Goal: Obtain resource: Download file/media

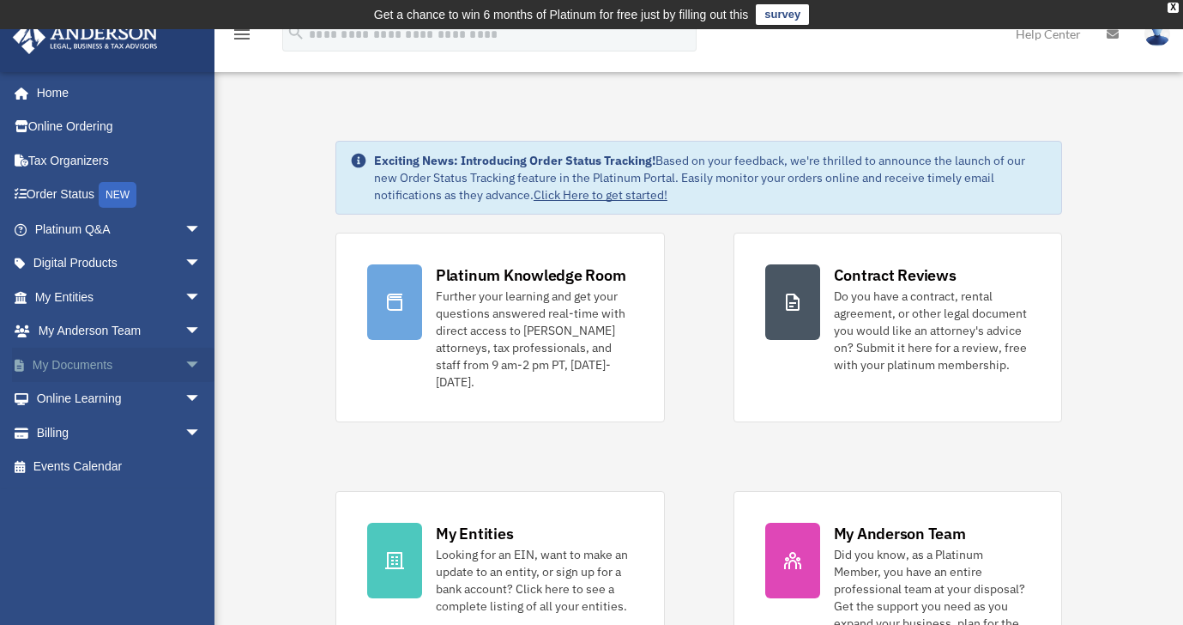
click at [186, 359] on span "arrow_drop_down" at bounding box center [201, 364] width 34 height 35
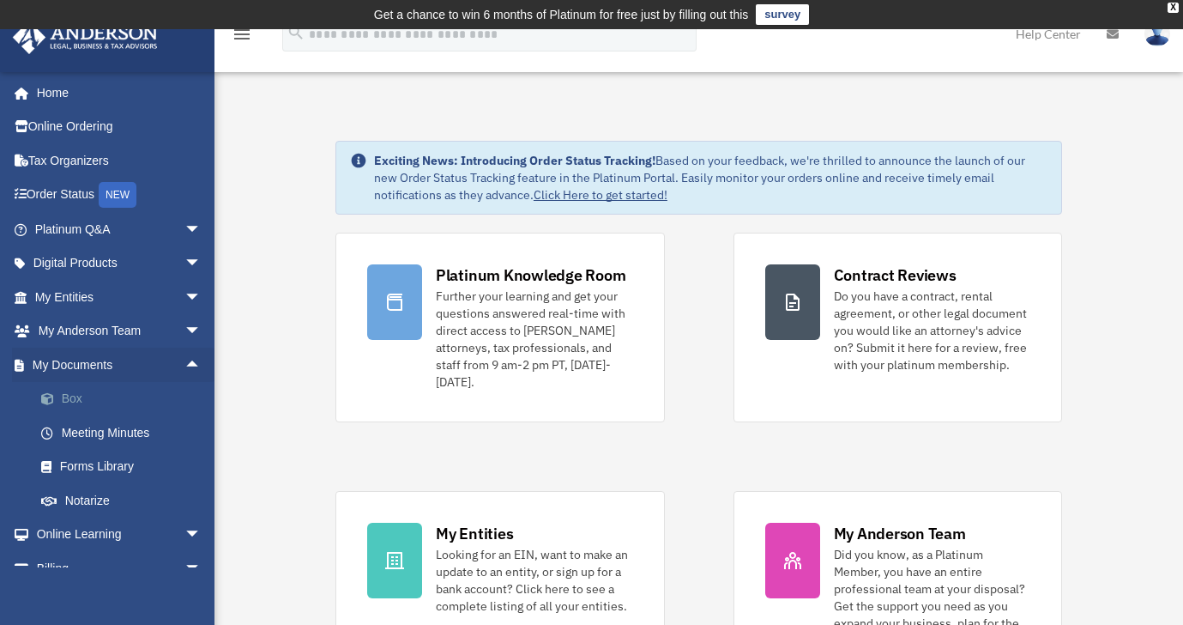
click at [86, 394] on link "Box" at bounding box center [125, 399] width 203 height 34
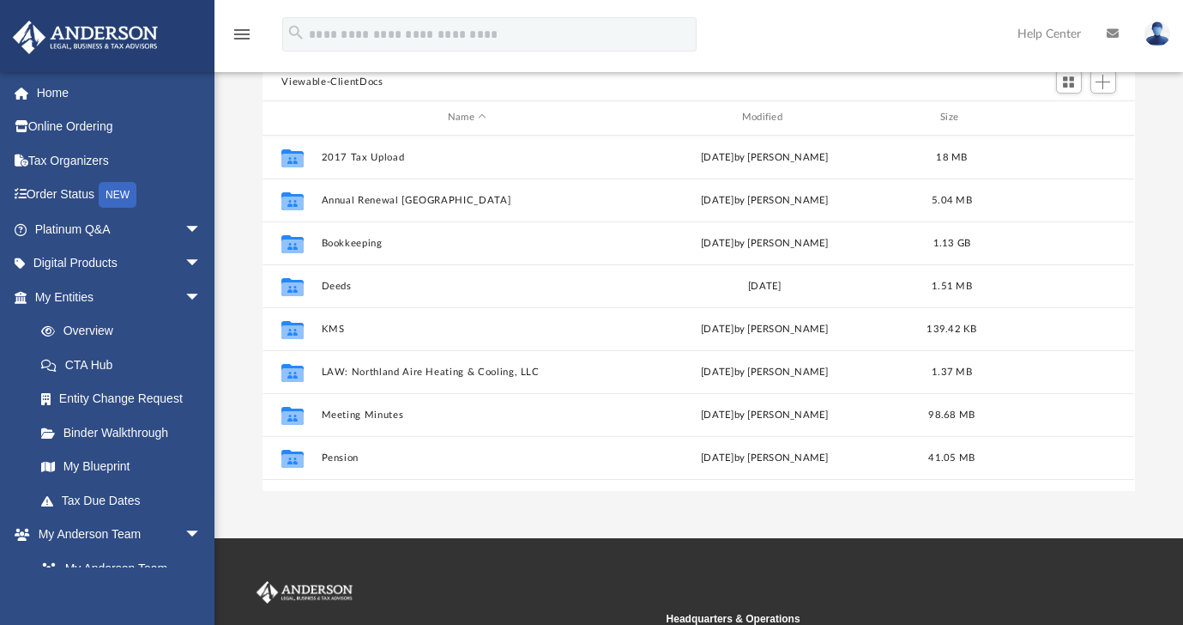
scroll to position [73, 0]
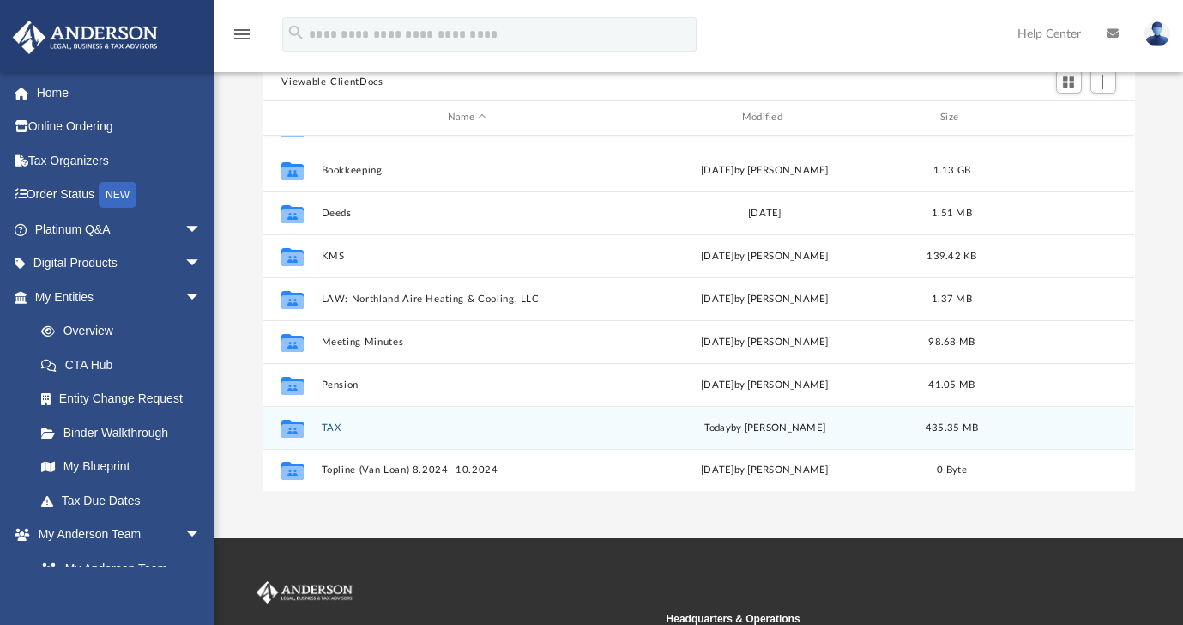
click at [334, 426] on button "TAX" at bounding box center [467, 427] width 291 height 11
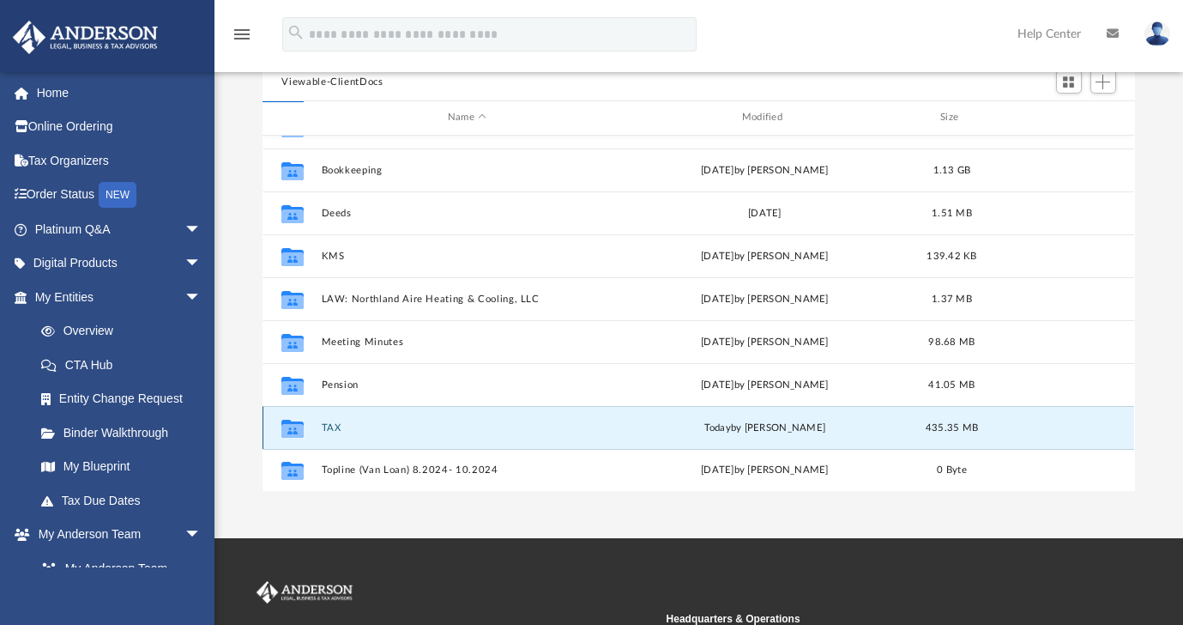
scroll to position [0, 0]
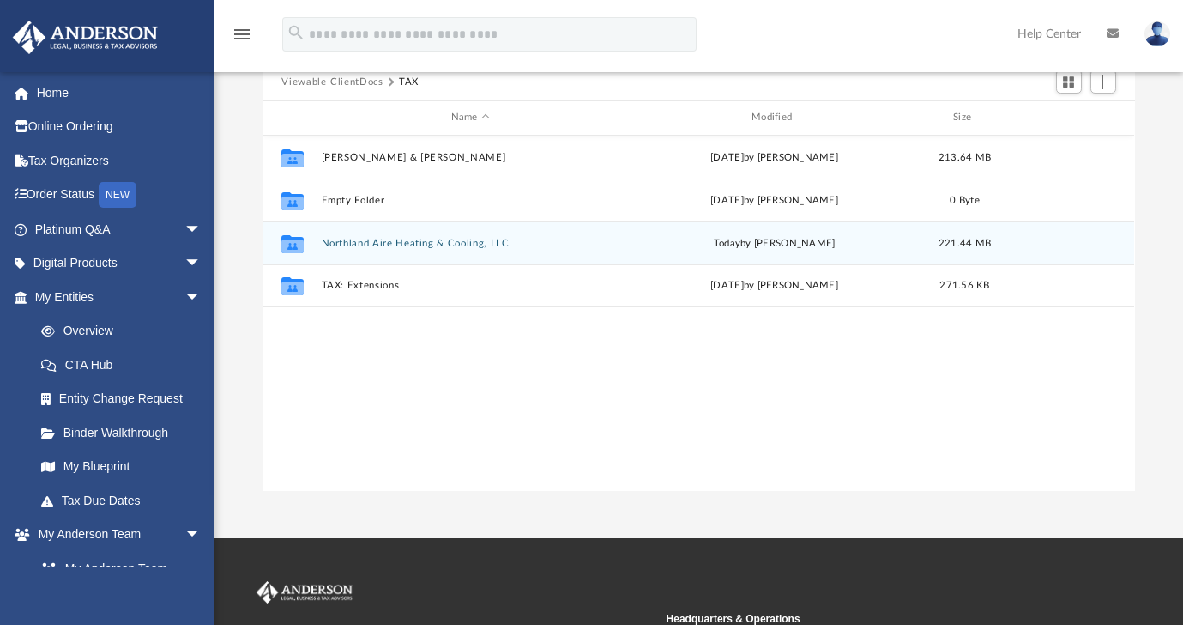
click at [418, 238] on button "Northland Aire Heating & Cooling, LLC" at bounding box center [470, 243] width 297 height 11
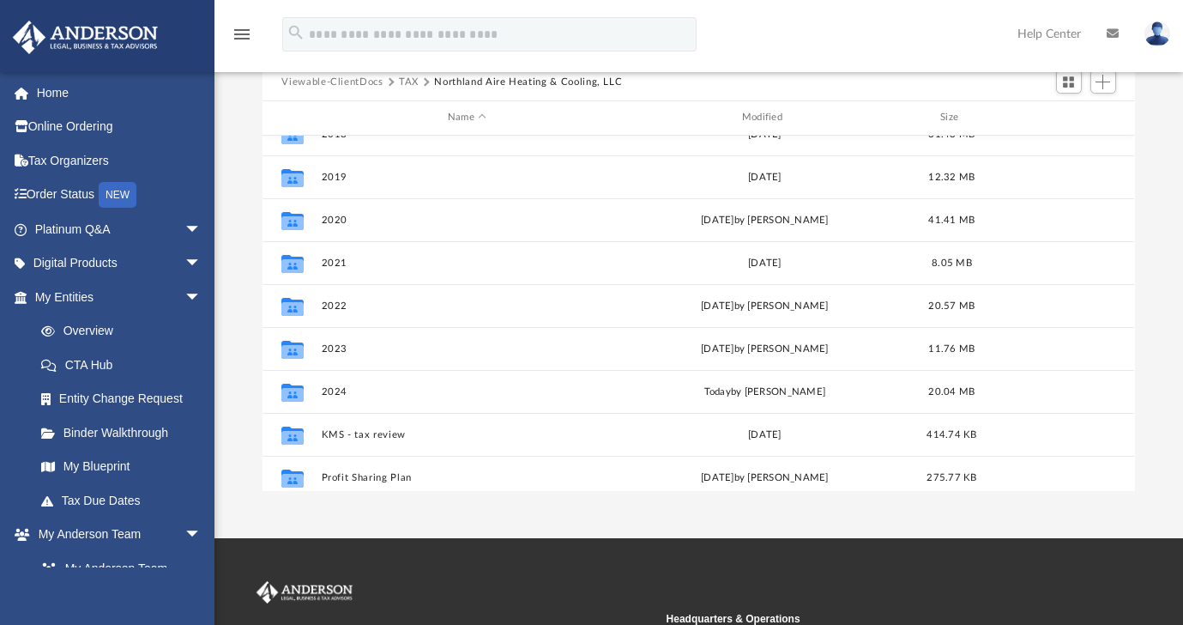
scroll to position [106, 0]
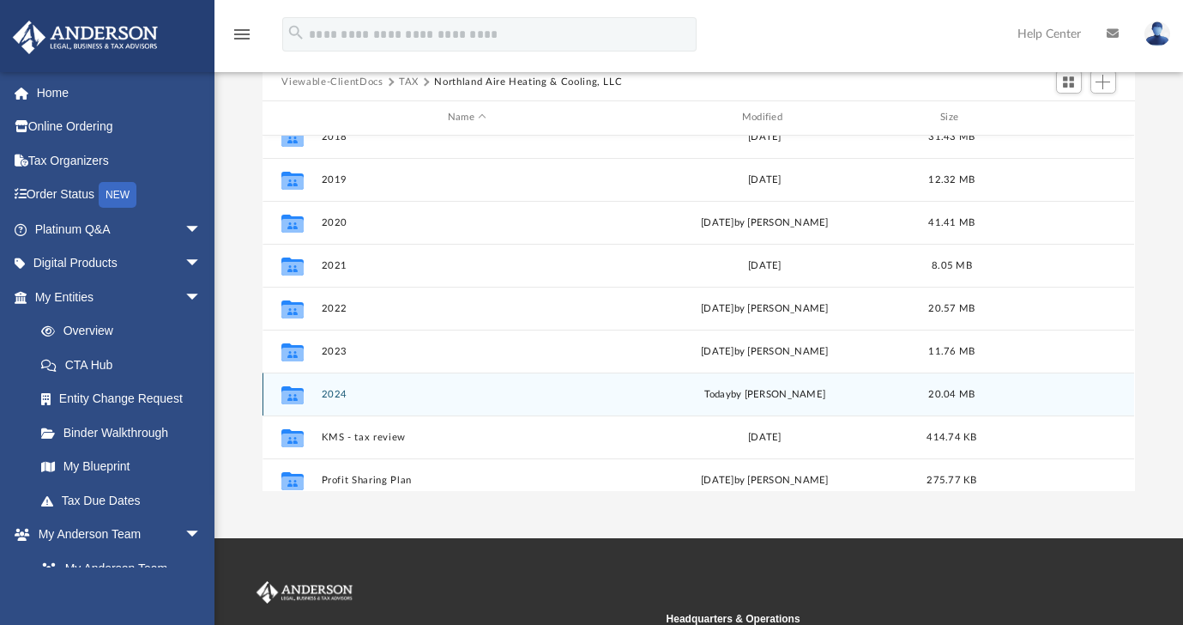
click at [781, 393] on div "today by Kaitlyn Smith" at bounding box center [764, 393] width 291 height 15
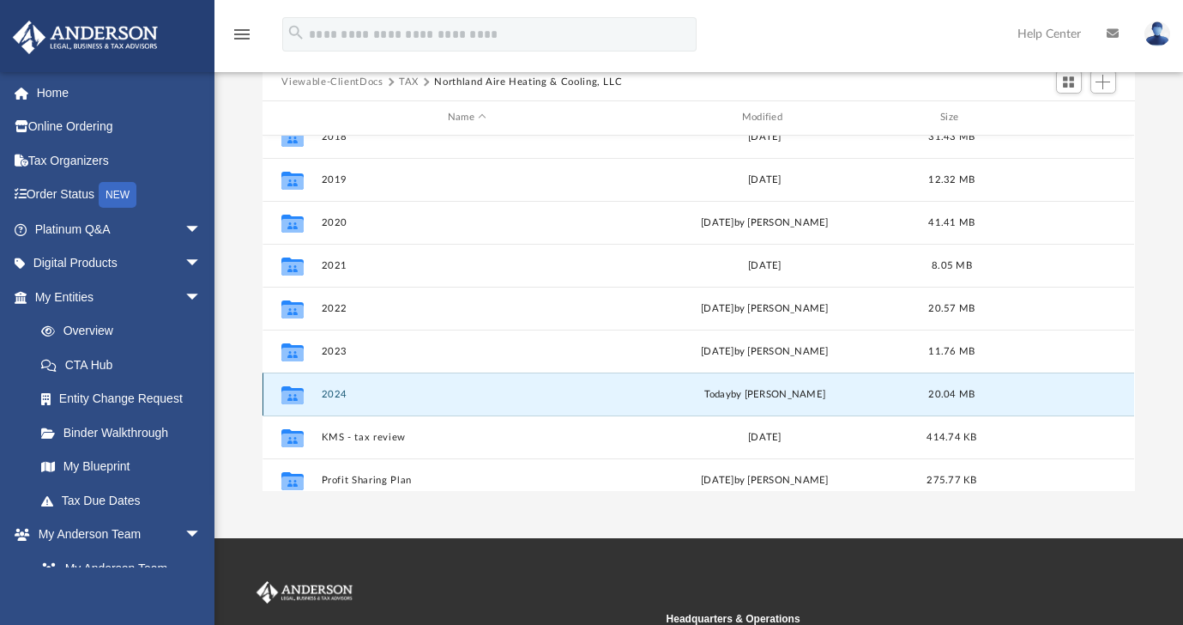
click at [340, 389] on button "2024" at bounding box center [467, 394] width 291 height 11
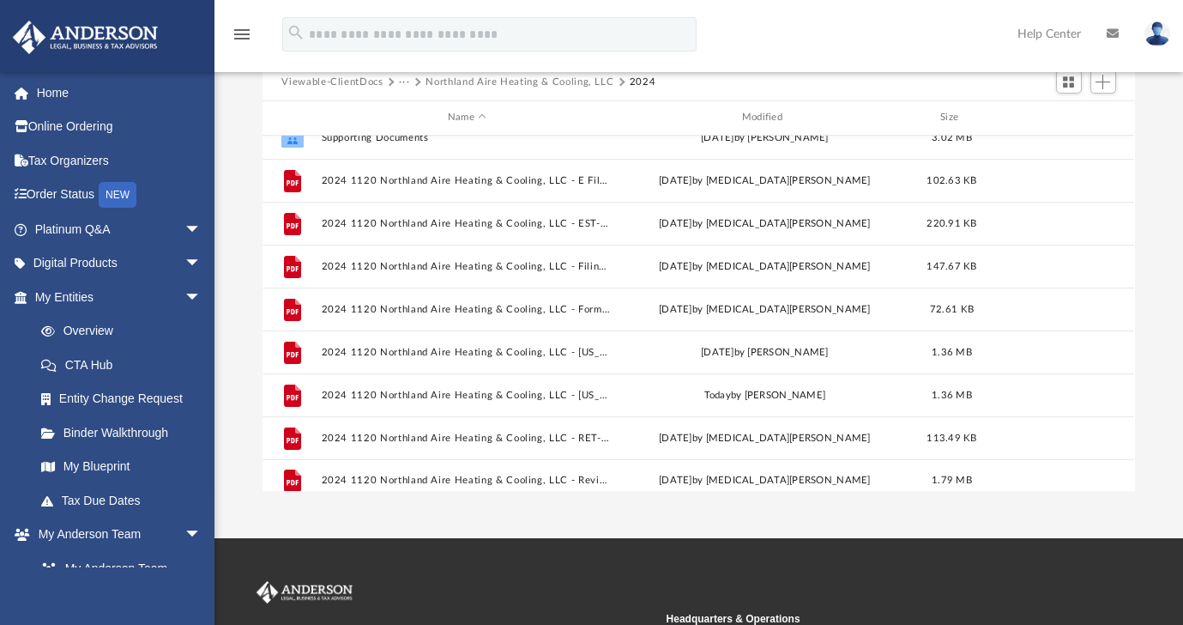
scroll to position [73, 0]
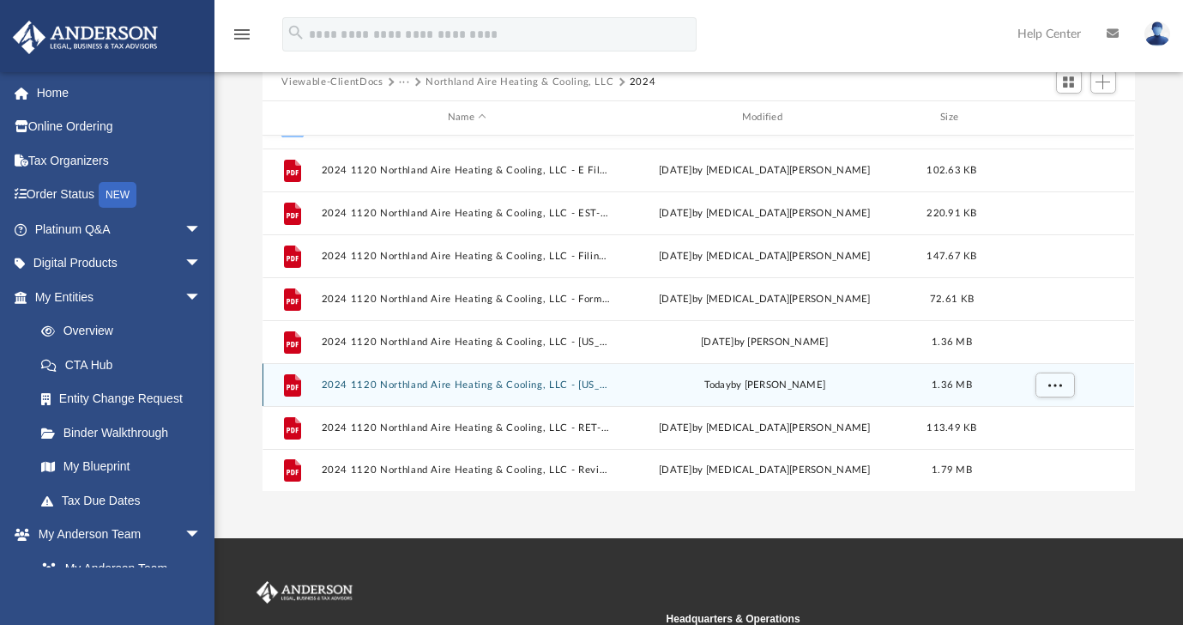
click at [534, 383] on button "2024 1120 Northland Aire Heating & Cooling, LLC - Minnesota Business Corporatio…" at bounding box center [467, 384] width 291 height 11
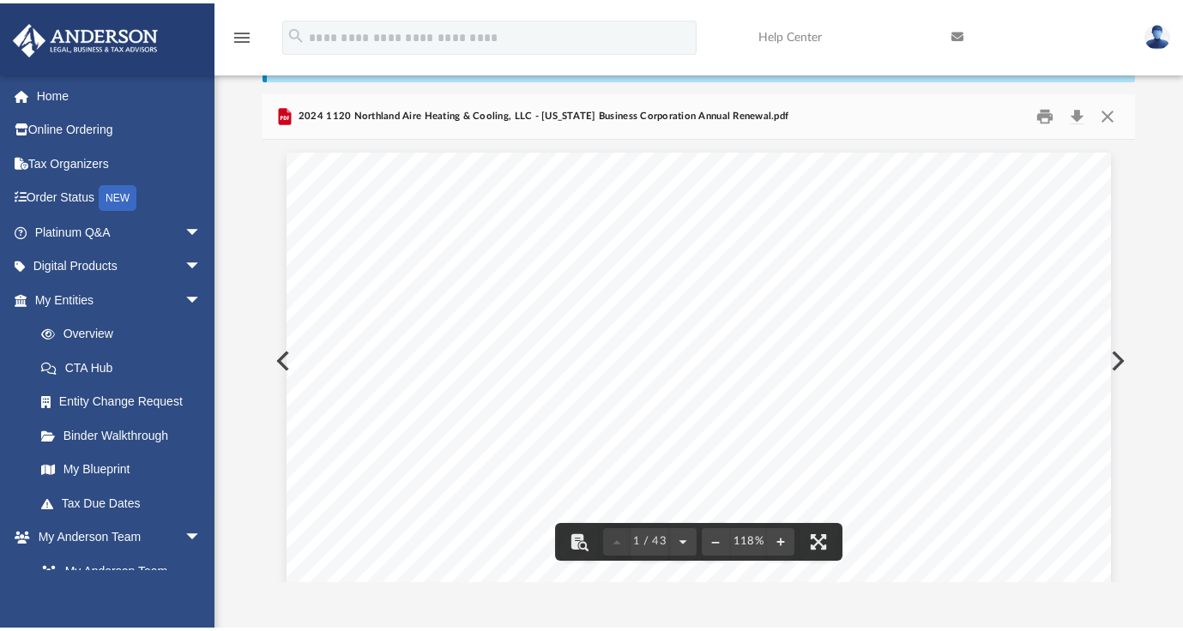
scroll to position [71, 0]
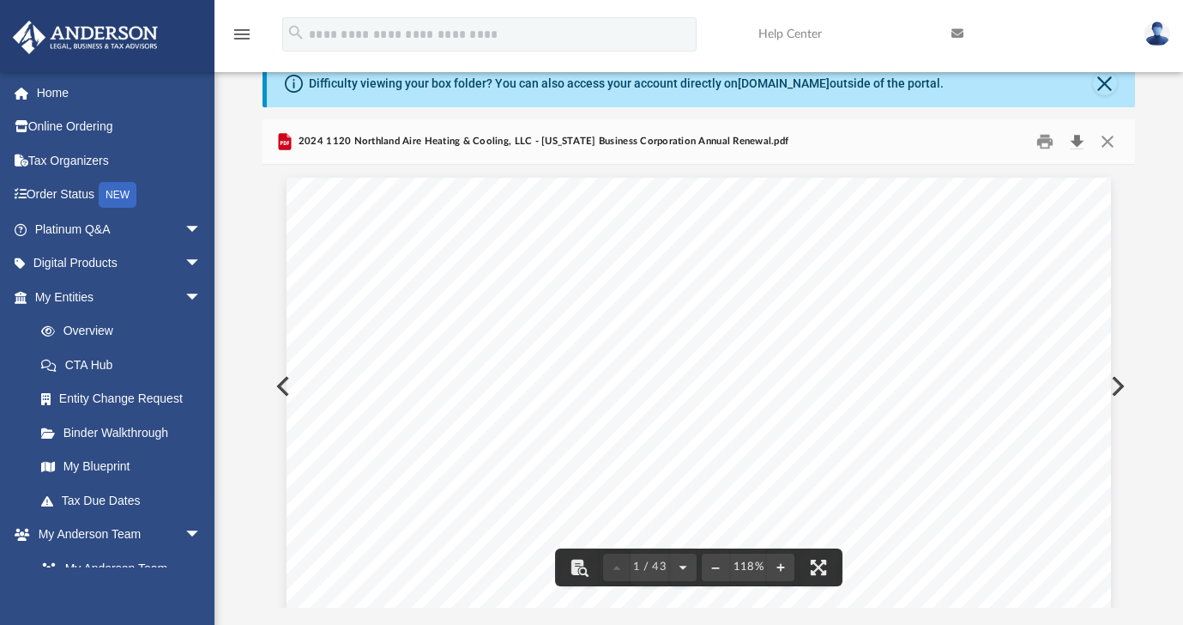
click at [1080, 141] on button "Download" at bounding box center [1077, 142] width 31 height 27
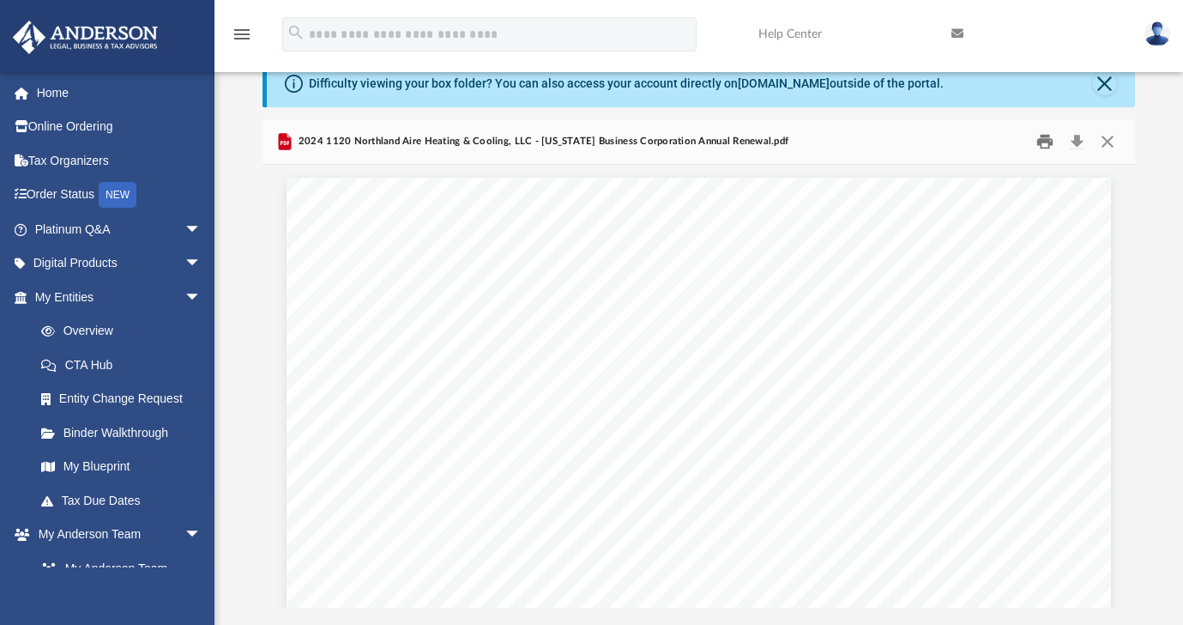
click at [1044, 135] on button "Print" at bounding box center [1045, 142] width 34 height 27
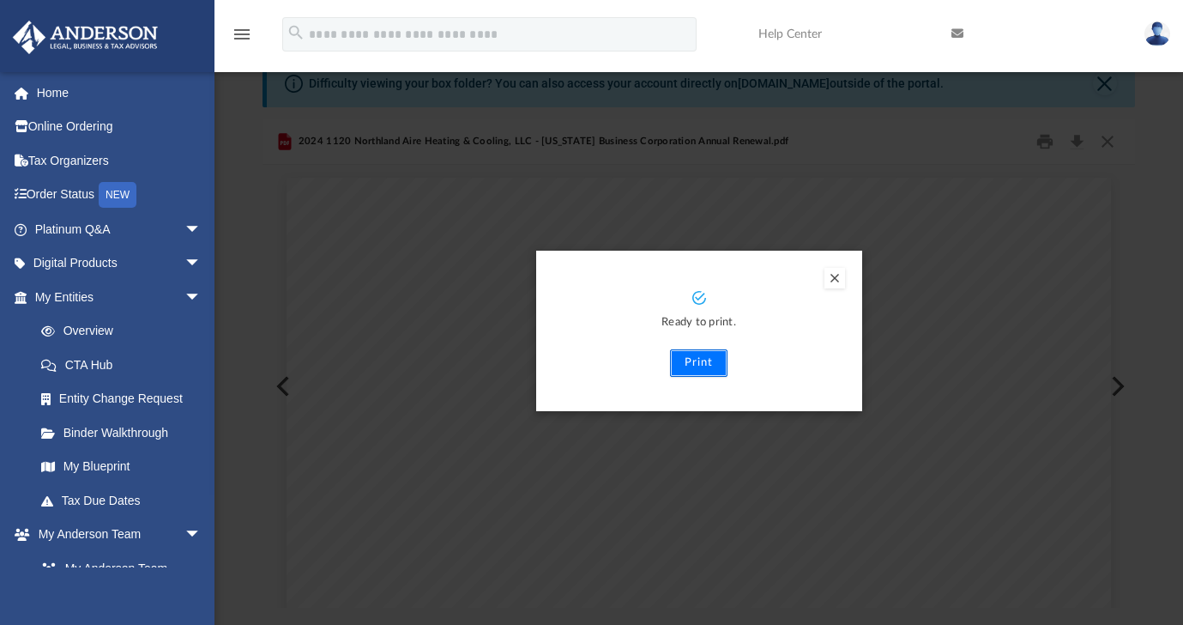
click at [697, 359] on button "Print" at bounding box center [698, 362] width 57 height 27
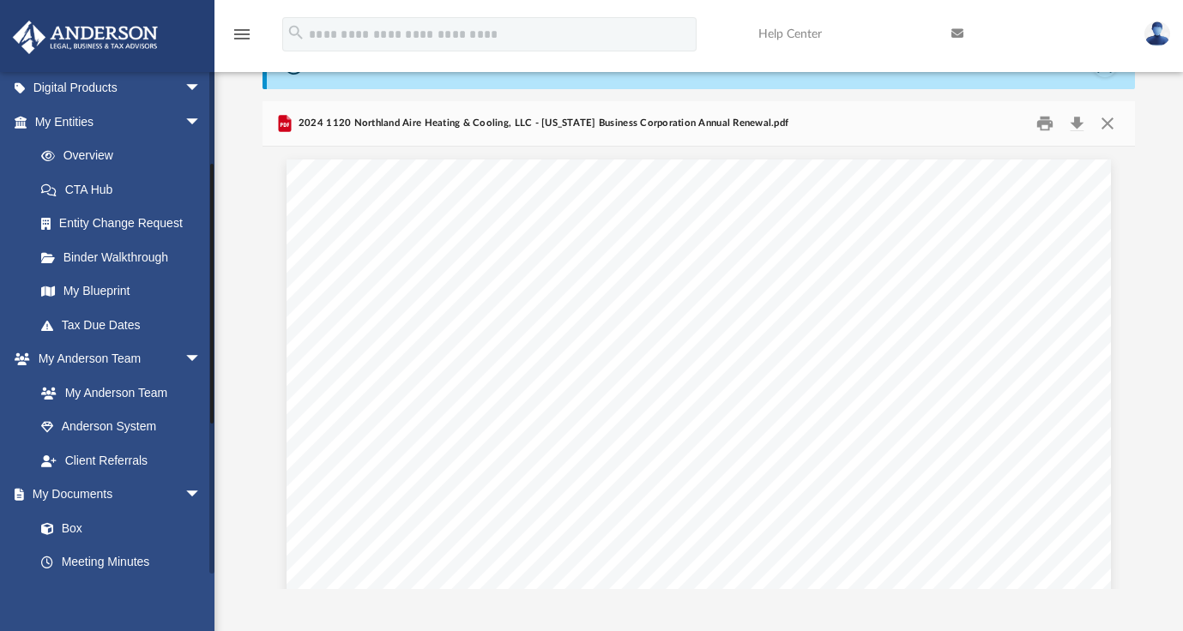
scroll to position [173, 0]
drag, startPoint x: 211, startPoint y: 195, endPoint x: 211, endPoint y: 287, distance: 92.7
click at [211, 287] on div at bounding box center [211, 294] width 3 height 260
click at [88, 523] on link "Box" at bounding box center [125, 530] width 203 height 34
click at [59, 533] on span at bounding box center [56, 531] width 11 height 12
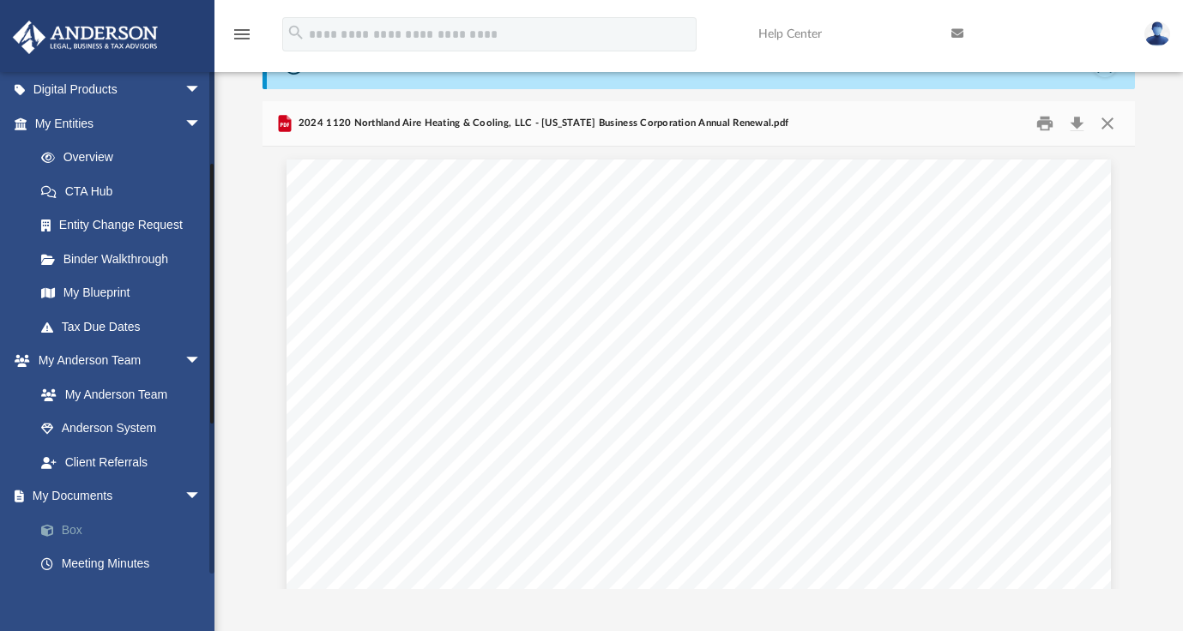
click at [59, 533] on span at bounding box center [56, 531] width 11 height 12
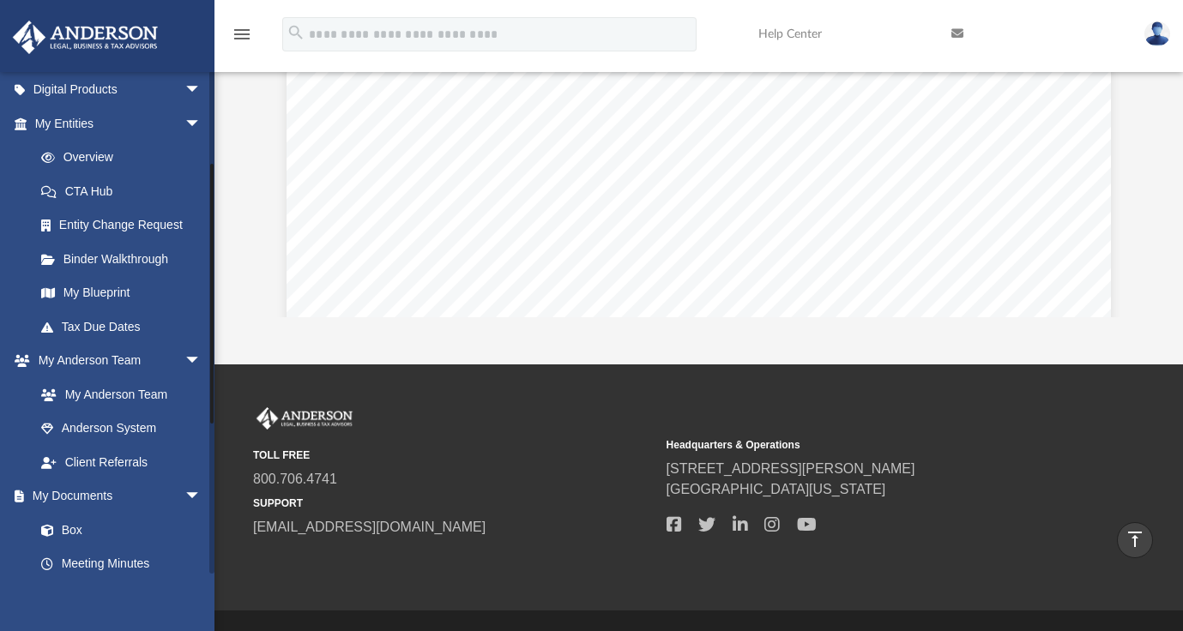
scroll to position [277, 0]
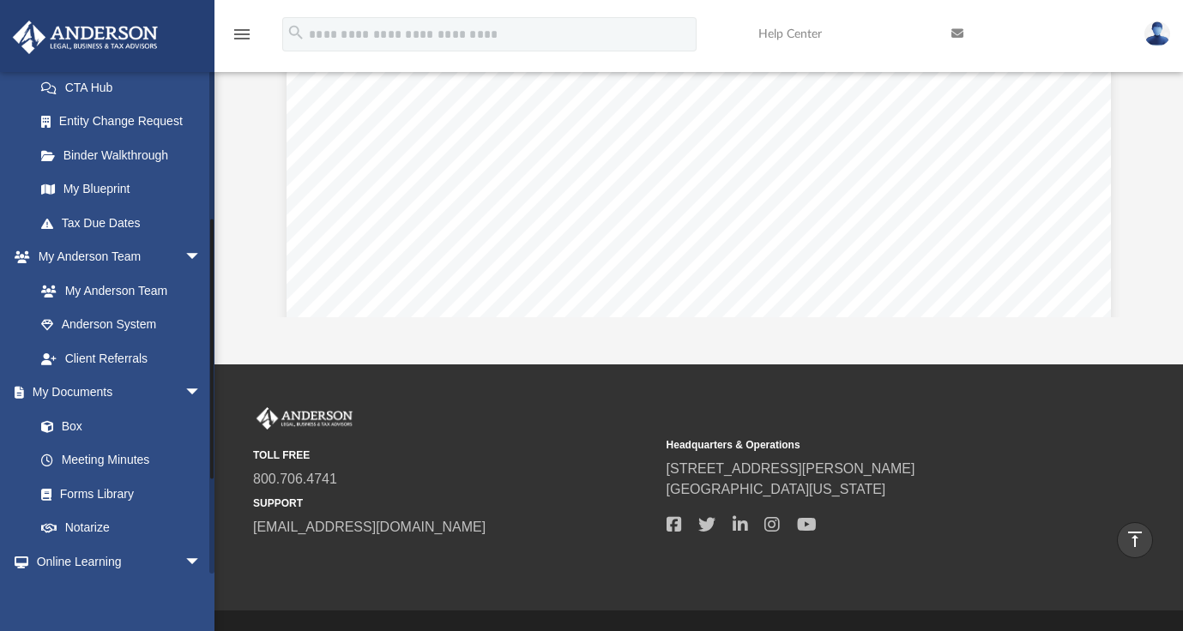
click at [209, 348] on div at bounding box center [211, 322] width 5 height 503
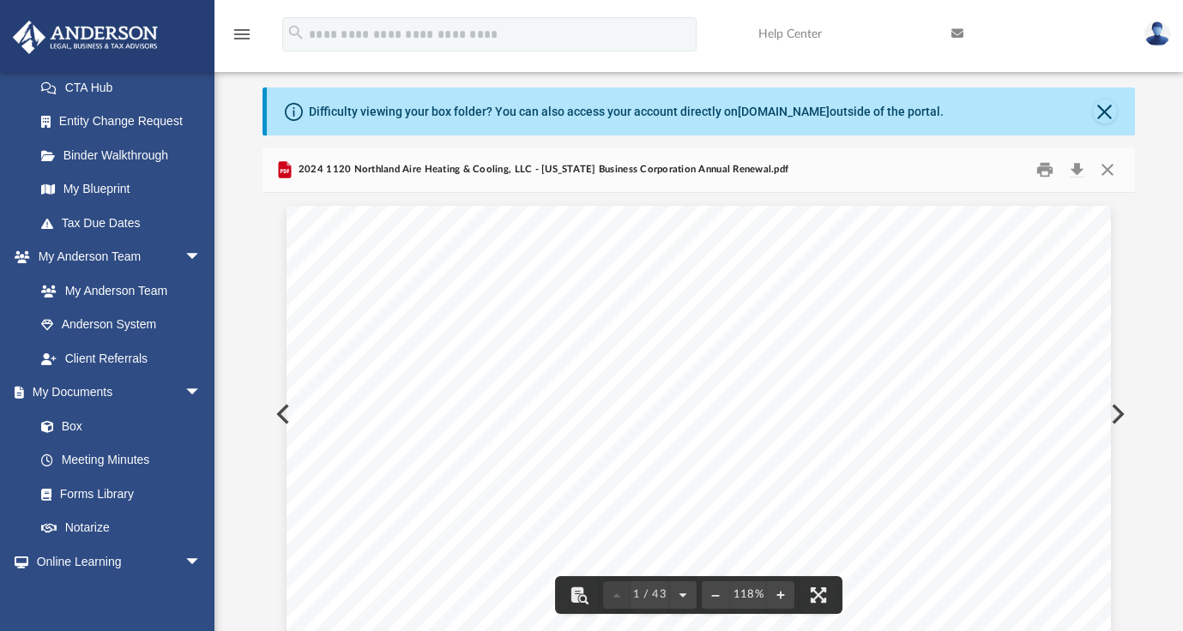
scroll to position [25, 0]
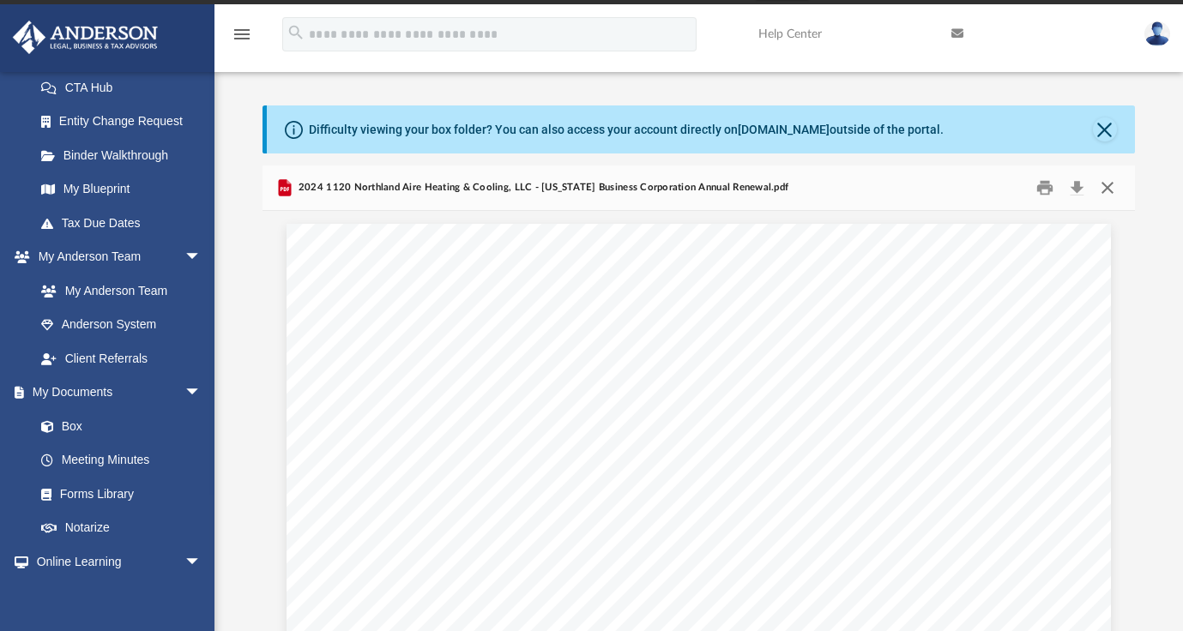
click at [1110, 190] on button "Close" at bounding box center [1107, 188] width 31 height 27
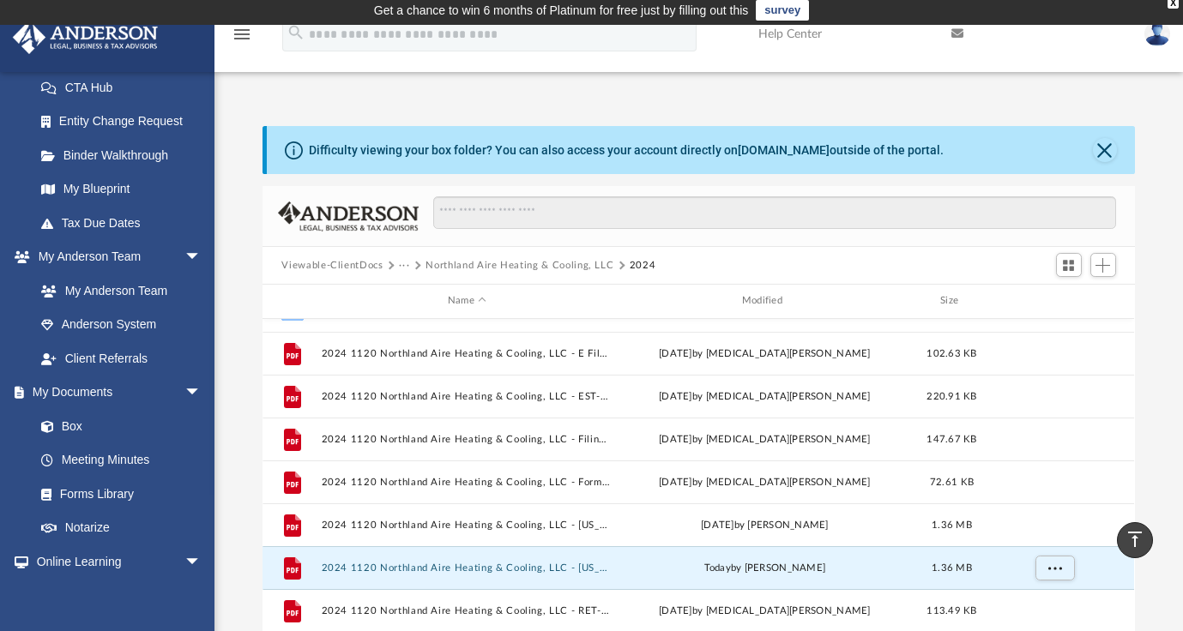
scroll to position [0, 0]
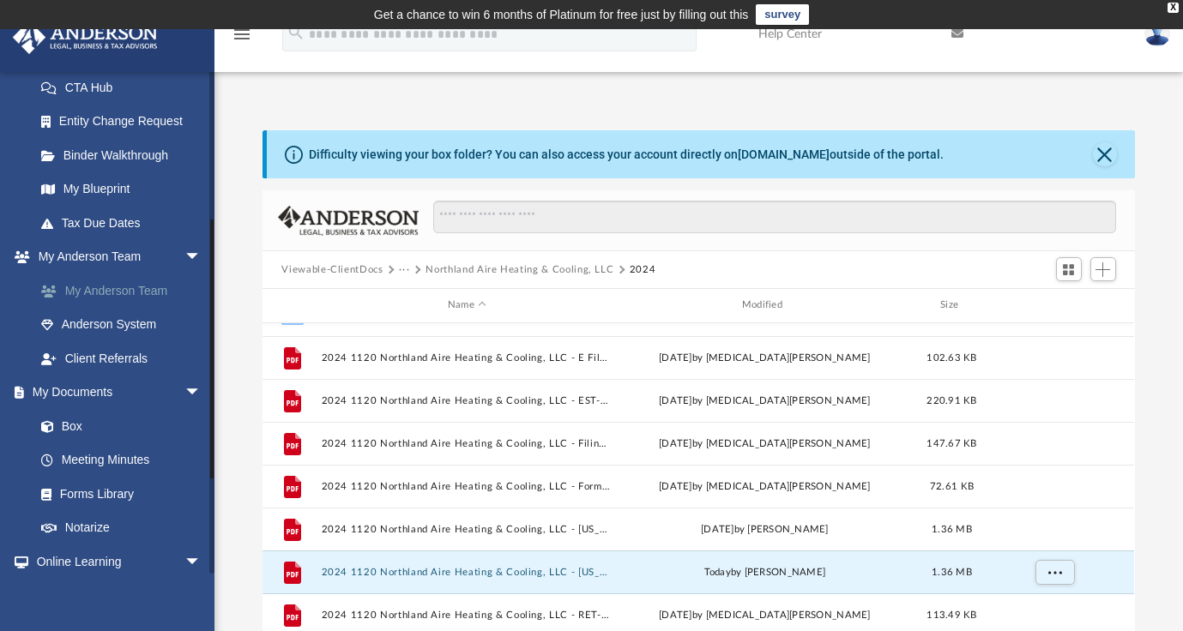
click at [130, 285] on link "My Anderson Team" at bounding box center [125, 291] width 203 height 34
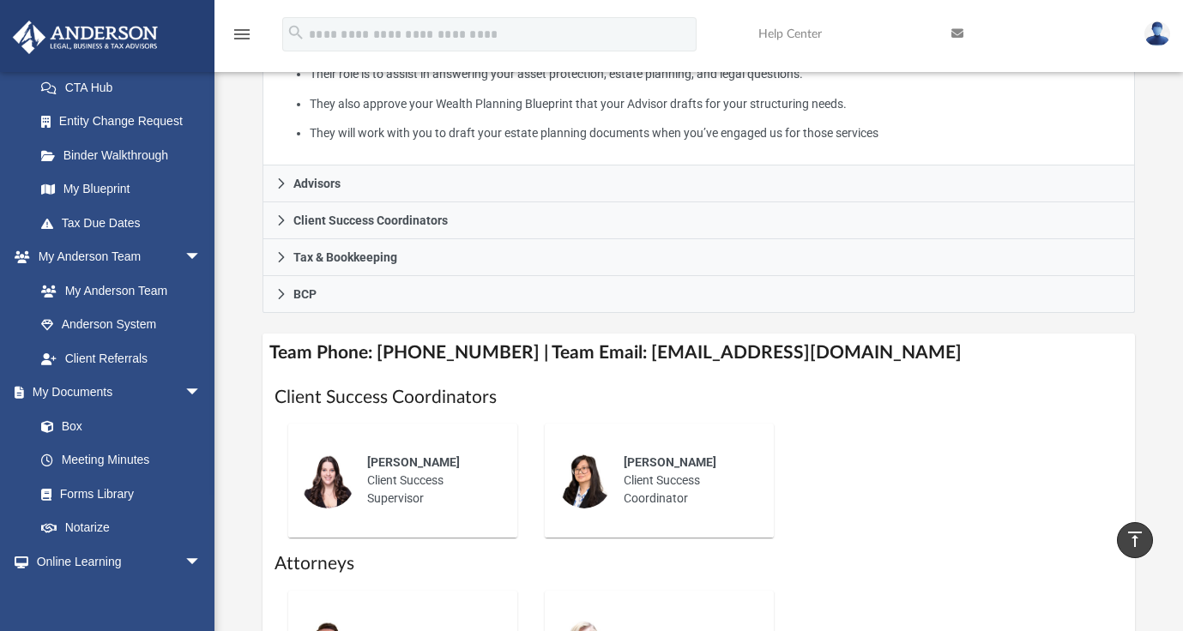
scroll to position [438, 0]
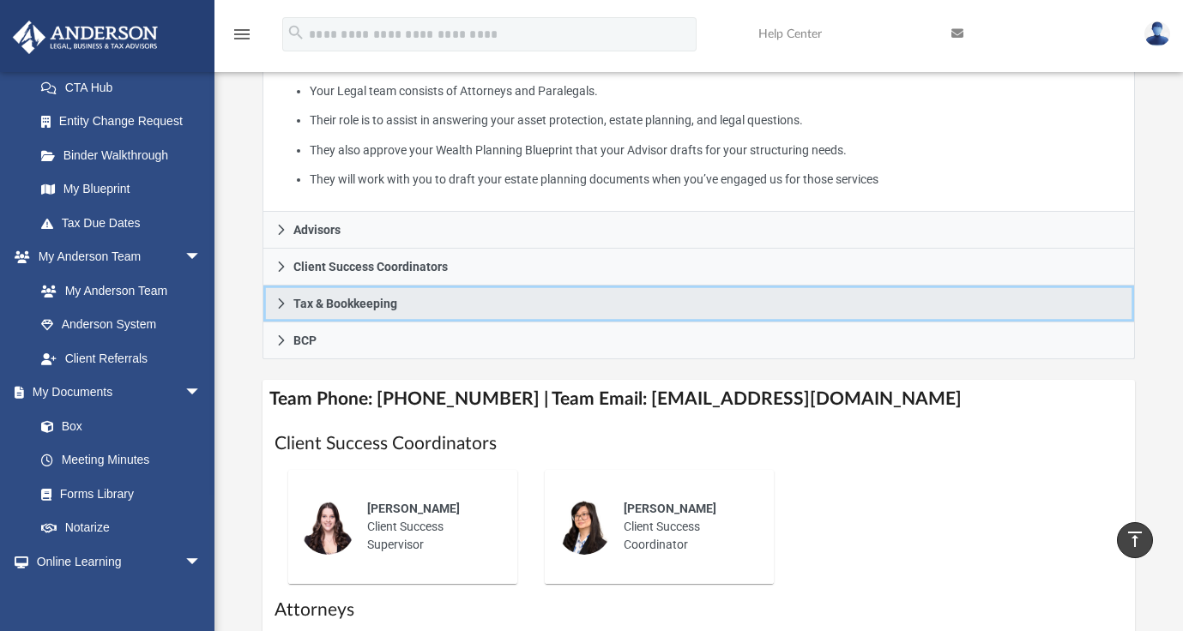
click at [371, 298] on span "Tax & Bookkeeping" at bounding box center [345, 304] width 104 height 12
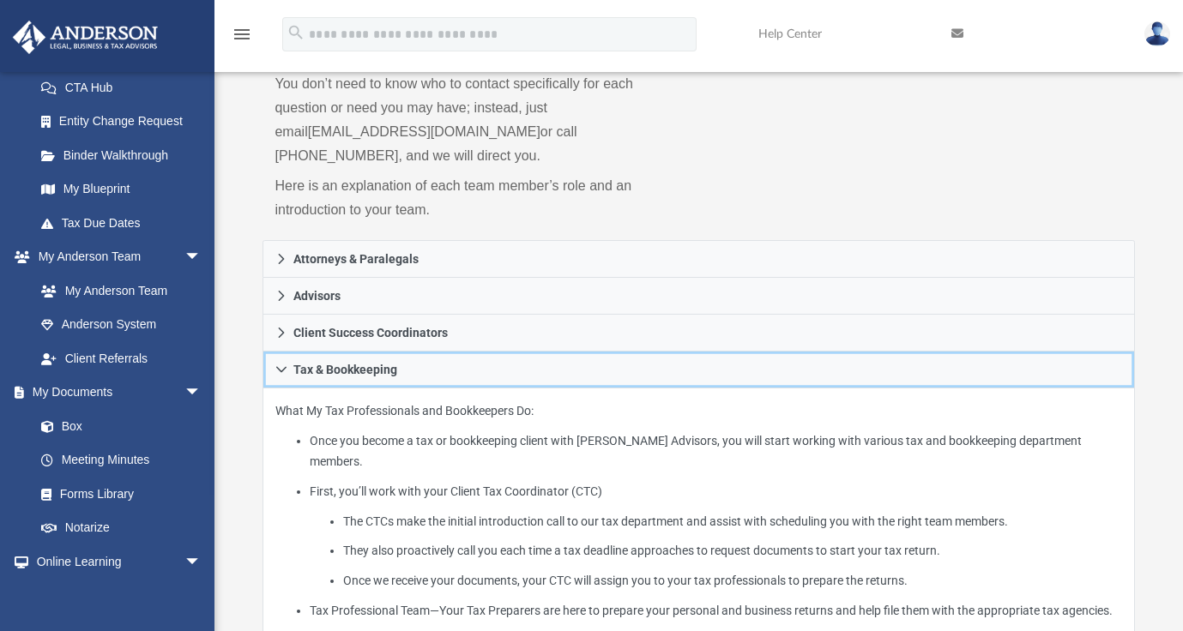
scroll to position [0, 0]
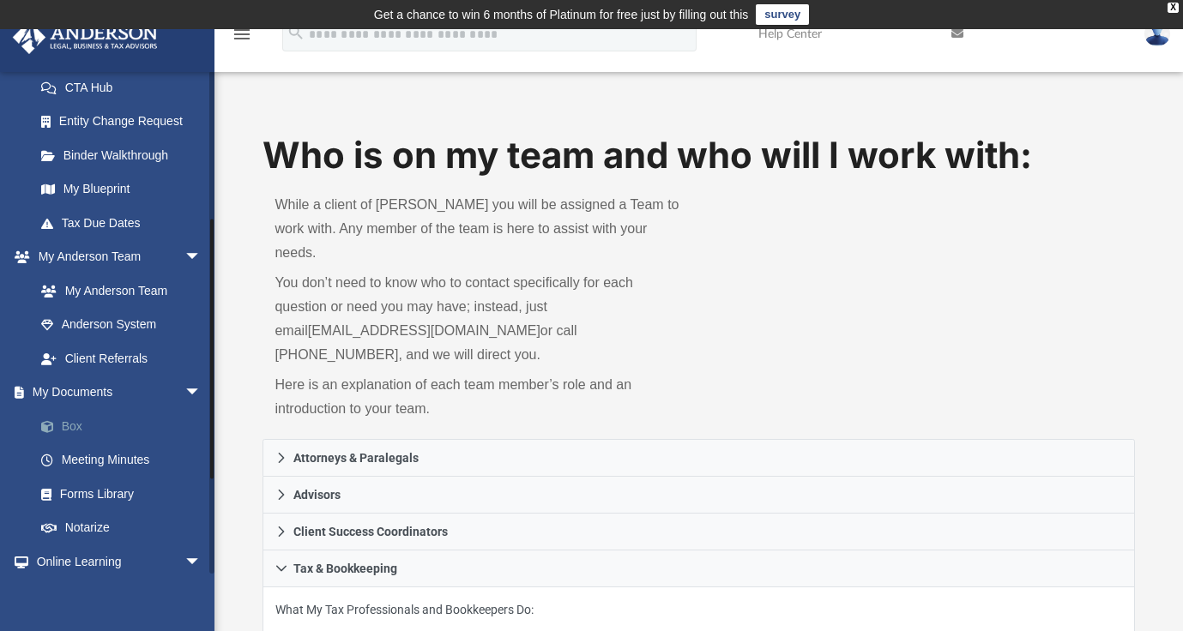
click at [78, 426] on link "Box" at bounding box center [125, 426] width 203 height 34
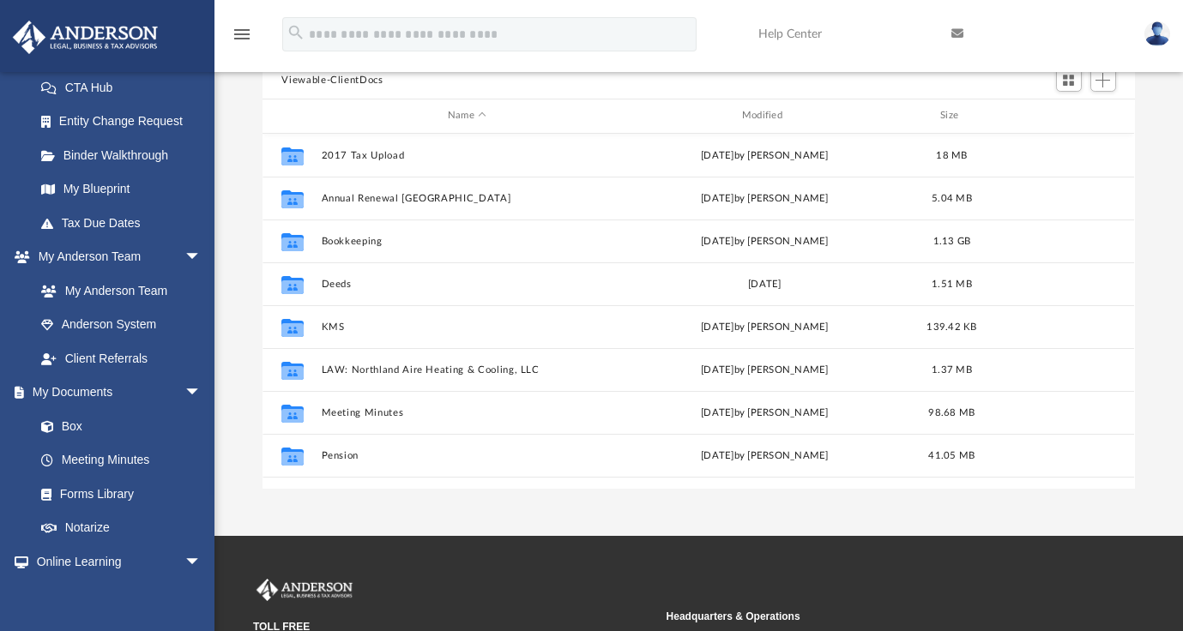
scroll to position [73, 0]
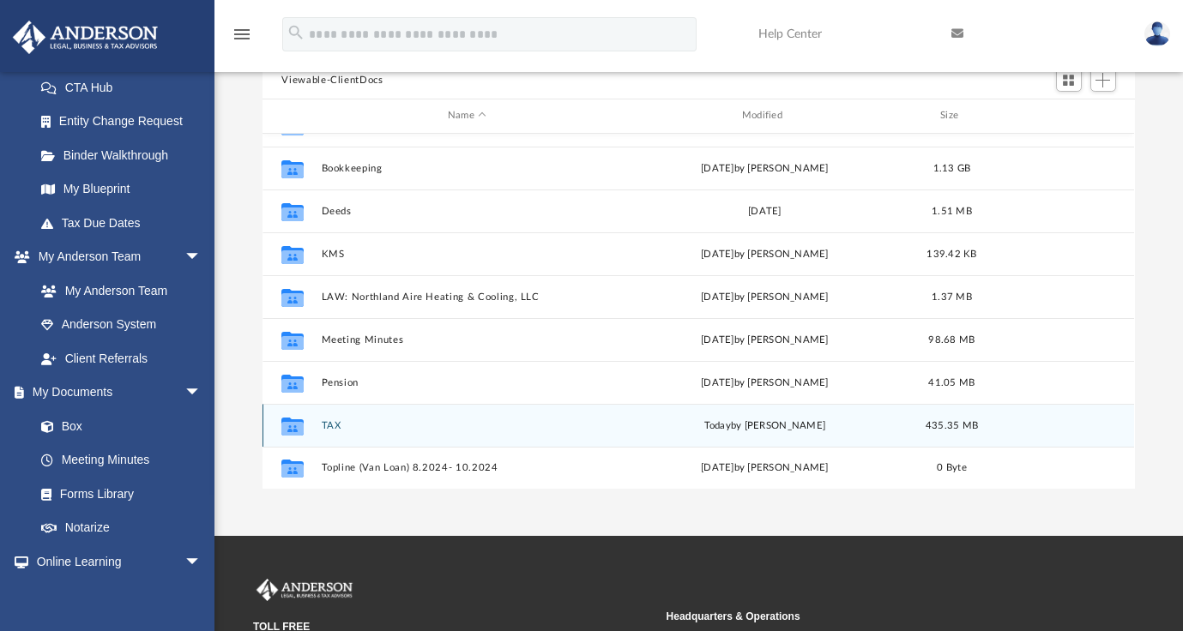
click at [328, 424] on button "TAX" at bounding box center [467, 425] width 291 height 11
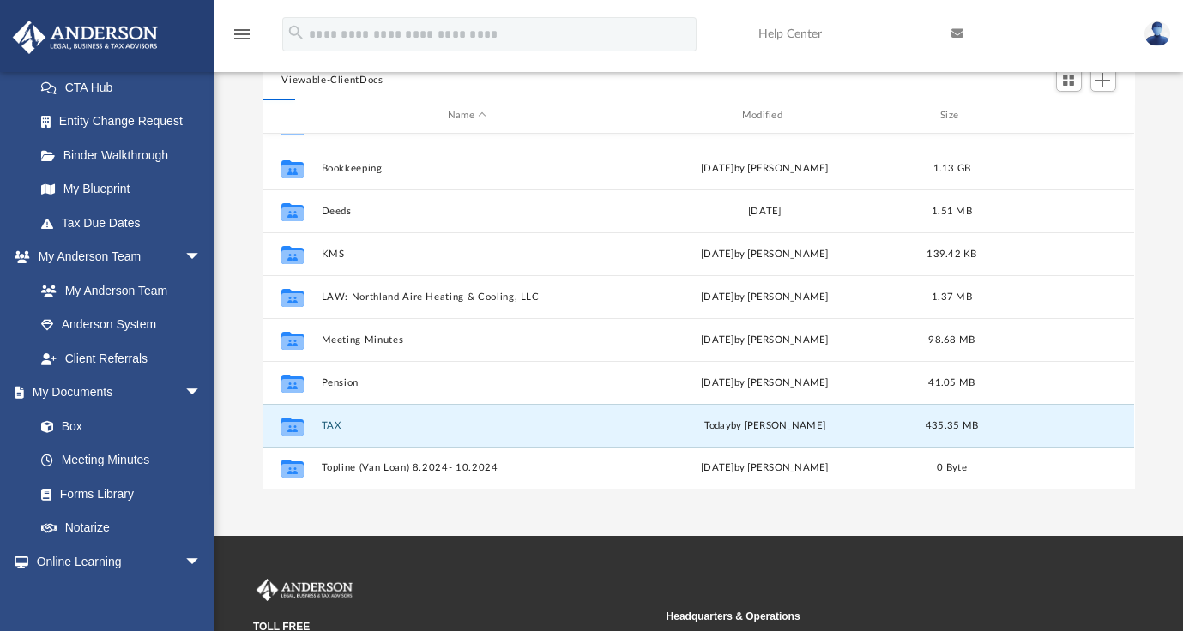
scroll to position [0, 0]
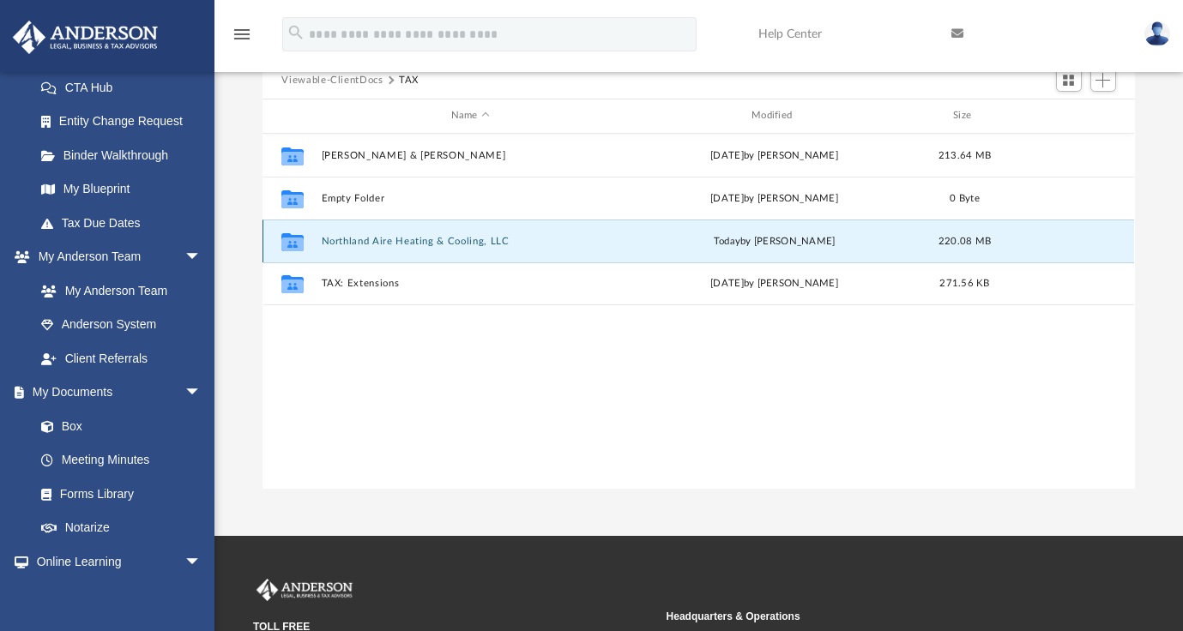
click at [459, 239] on button "Northland Aire Heating & Cooling, LLC" at bounding box center [470, 241] width 297 height 11
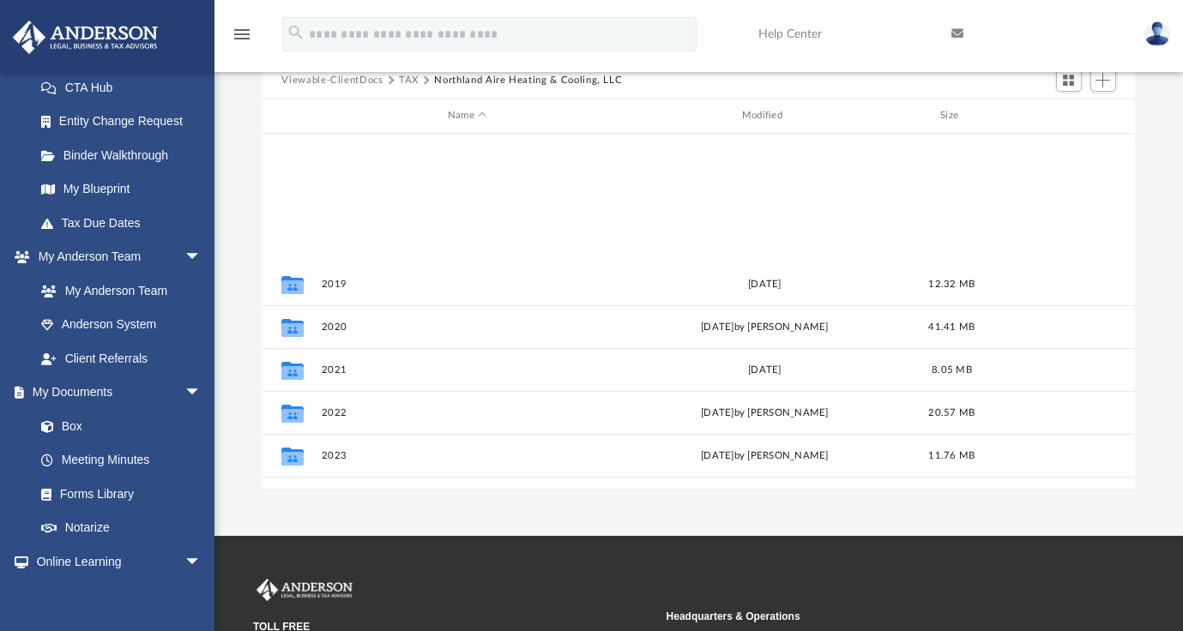
scroll to position [202, 0]
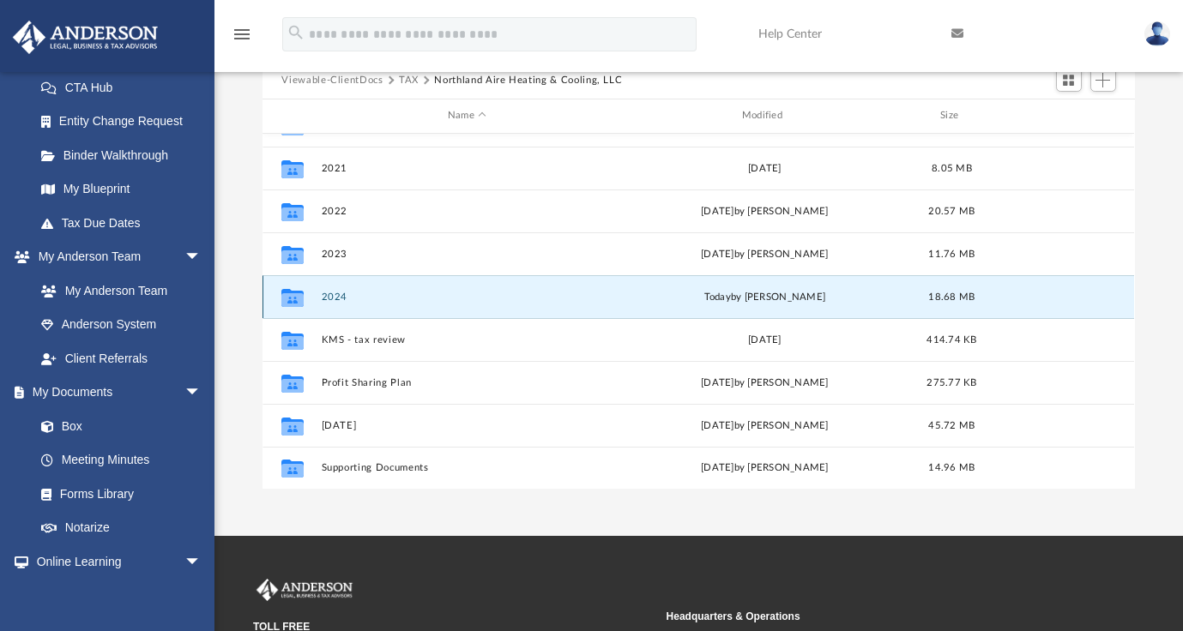
click at [324, 293] on button "2024" at bounding box center [467, 297] width 291 height 11
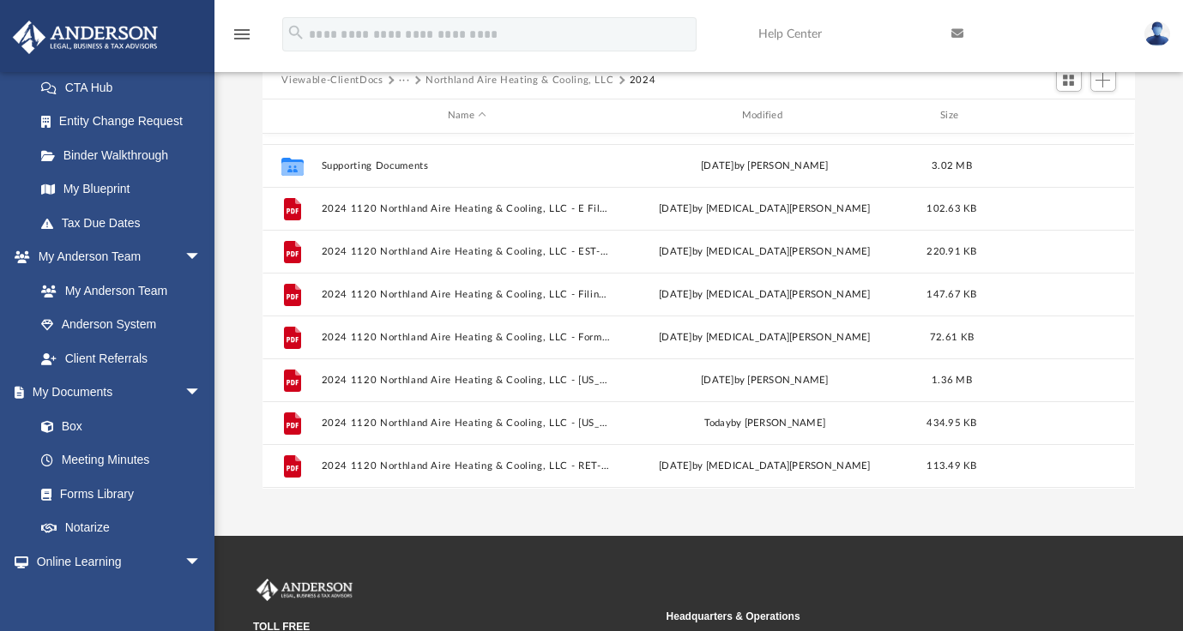
scroll to position [73, 0]
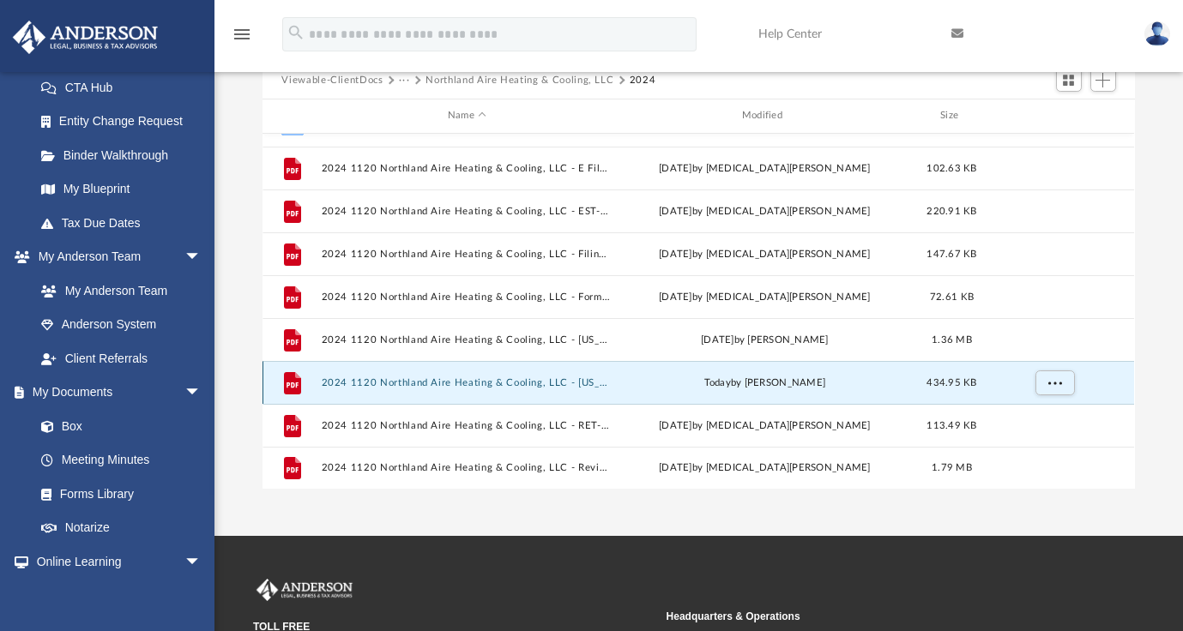
click at [451, 383] on button "2024 1120 Northland Aire Heating & Cooling, LLC - Minnesota Business Corporatio…" at bounding box center [467, 382] width 291 height 11
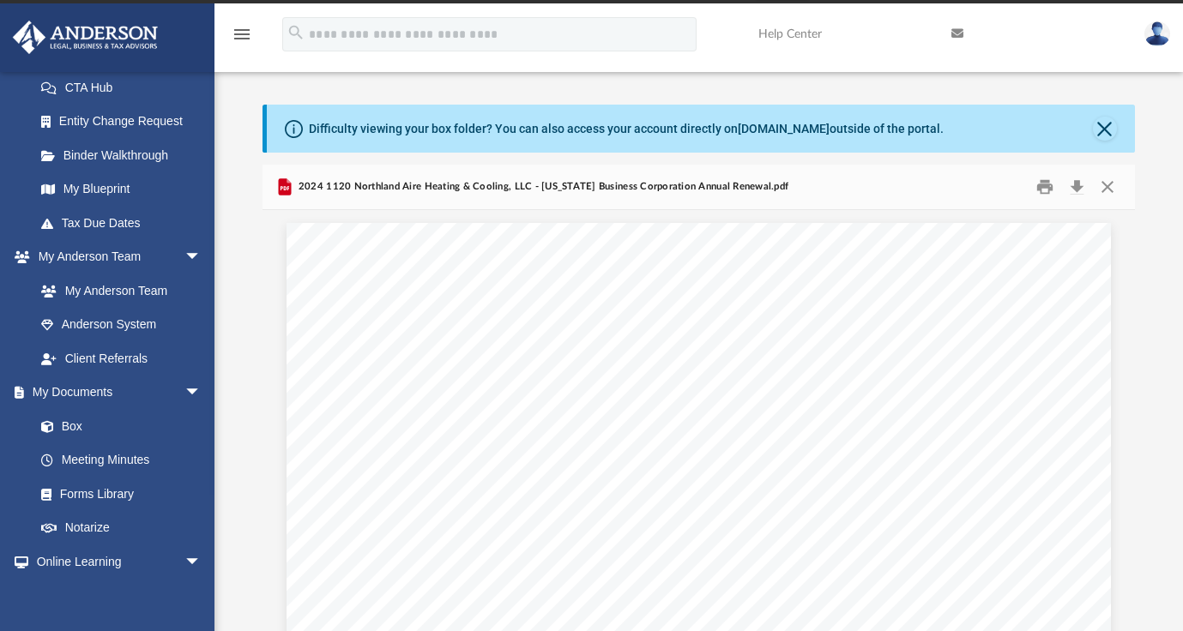
scroll to position [0, 0]
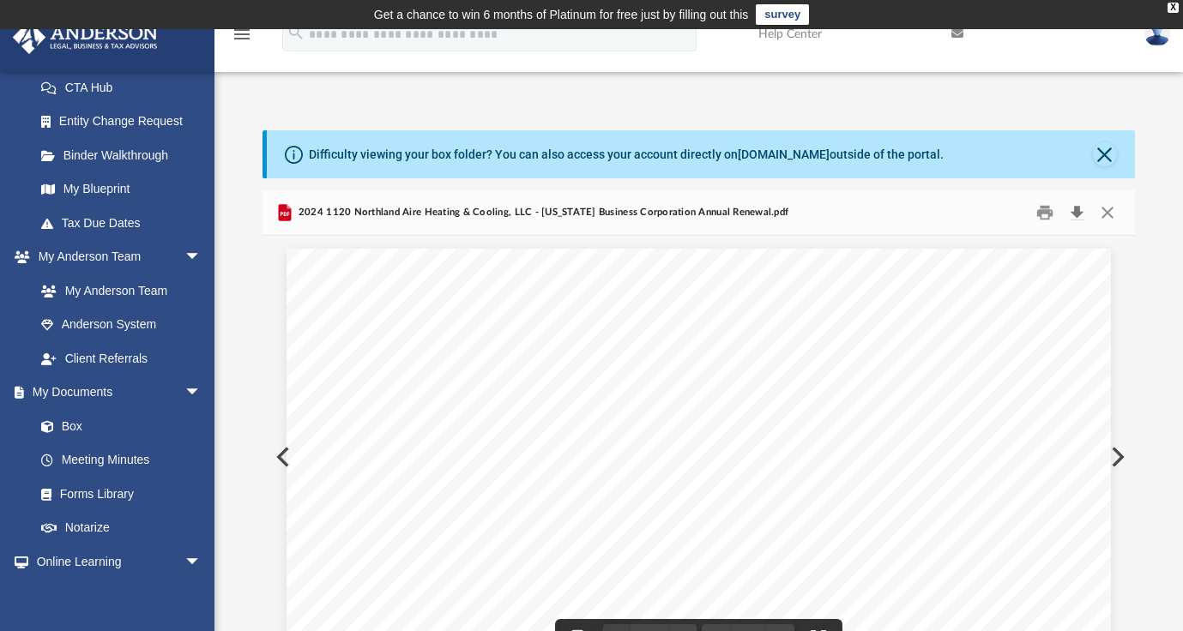
click at [1076, 214] on button "Download" at bounding box center [1077, 213] width 31 height 27
click at [1076, 211] on button "Download" at bounding box center [1077, 213] width 31 height 27
click at [341, 303] on span "Caution:" at bounding box center [366, 306] width 58 height 10
